Goal: Transaction & Acquisition: Purchase product/service

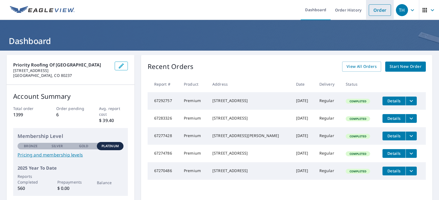
click at [374, 14] on link "Order" at bounding box center [379, 10] width 22 height 12
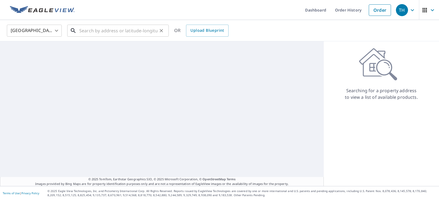
click at [111, 32] on input "text" at bounding box center [118, 30] width 78 height 15
paste input "[STREET_ADDRESS][US_STATE]"
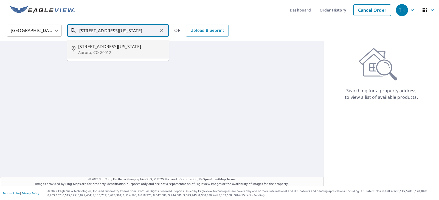
click at [108, 53] on p "Aurora, CO 80012" at bounding box center [121, 52] width 86 height 5
type input "[STREET_ADDRESS][US_STATE]"
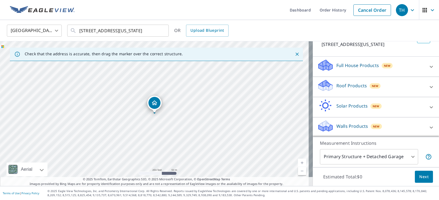
scroll to position [42, 0]
click at [416, 83] on div "Roof Products New" at bounding box center [370, 86] width 107 height 16
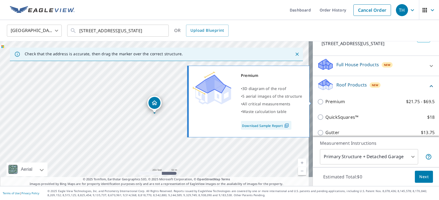
click at [317, 101] on input "Premium $21.75 - $69.5" at bounding box center [321, 102] width 8 height 7
checkbox input "true"
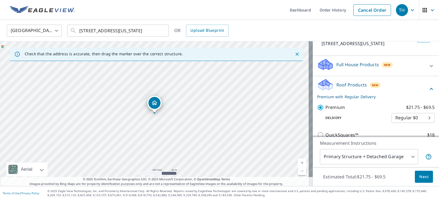
click at [421, 178] on span "Next" at bounding box center [423, 177] width 9 height 7
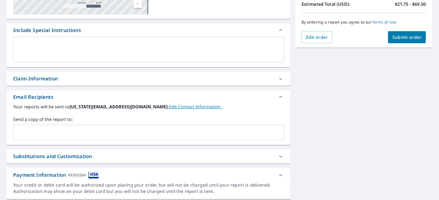
scroll to position [117, 0]
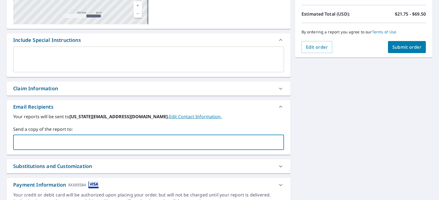
click at [180, 146] on input "text" at bounding box center [144, 142] width 257 height 10
paste input "[PERSON_NAME][EMAIL_ADDRESS][DOMAIN_NAME]"
type input "[PERSON_NAME][EMAIL_ADDRESS][DOMAIN_NAME]"
click at [303, 105] on div "[STREET_ADDRESS][GEOGRAPHIC_DATA][US_STATE] A standard road map Aerial A detail…" at bounding box center [219, 73] width 439 height 280
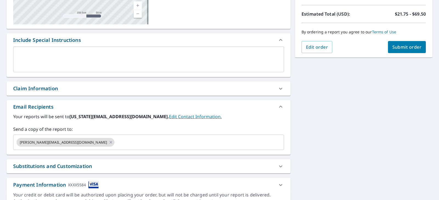
click at [400, 45] on span "Submit order" at bounding box center [406, 47] width 29 height 6
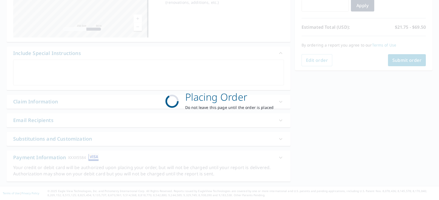
scroll to position [104, 0]
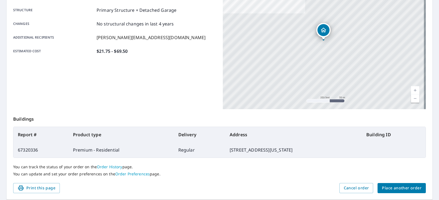
click at [269, 152] on td "[STREET_ADDRESS][US_STATE]" at bounding box center [293, 150] width 136 height 15
copy td "[STREET_ADDRESS][US_STATE]"
